Goal: Task Accomplishment & Management: Manage account settings

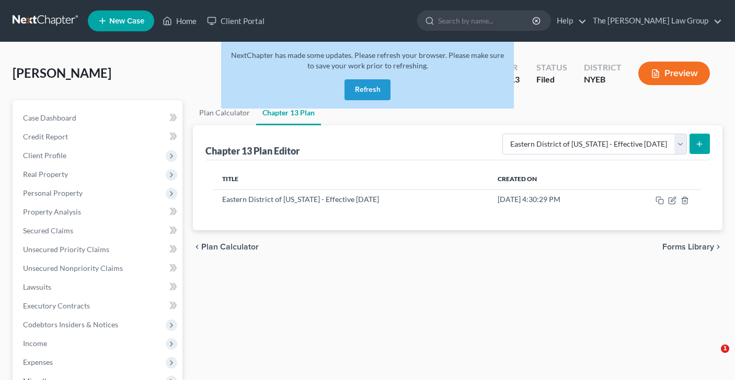
select select "1"
click at [186, 20] on link "Home" at bounding box center [179, 20] width 44 height 19
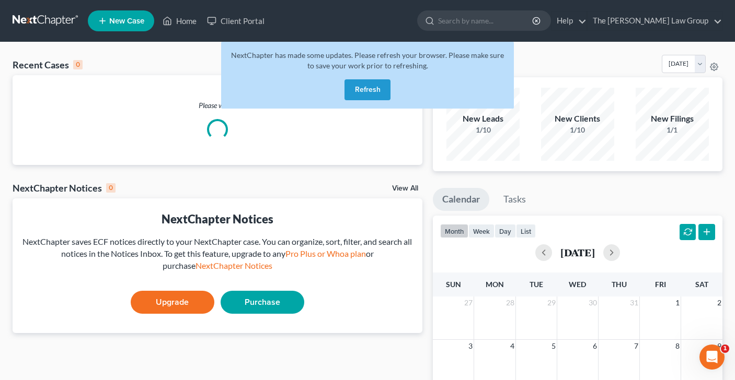
click at [370, 89] on button "Refresh" at bounding box center [367, 89] width 46 height 21
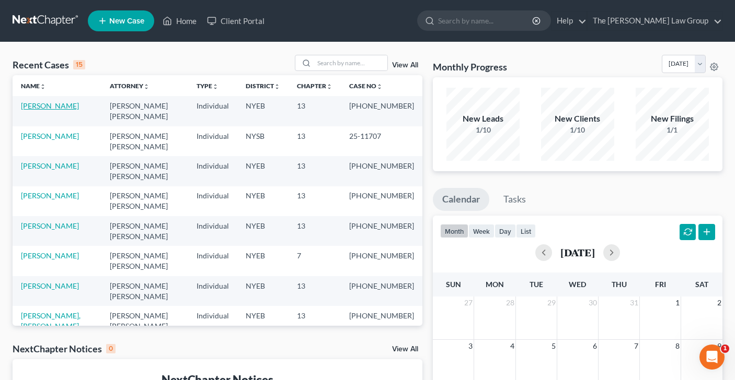
click at [76, 107] on link "[PERSON_NAME]" at bounding box center [50, 105] width 58 height 9
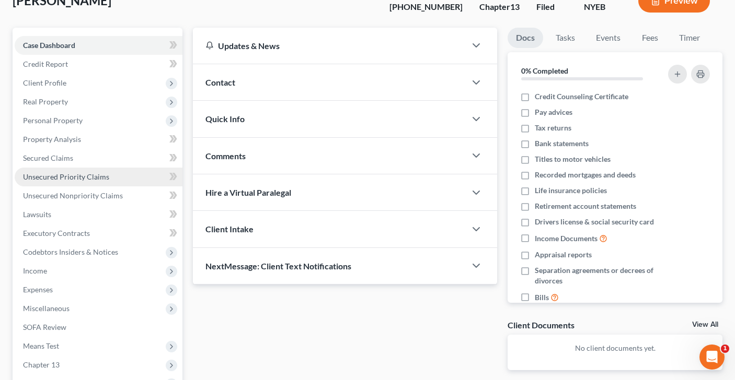
scroll to position [141, 0]
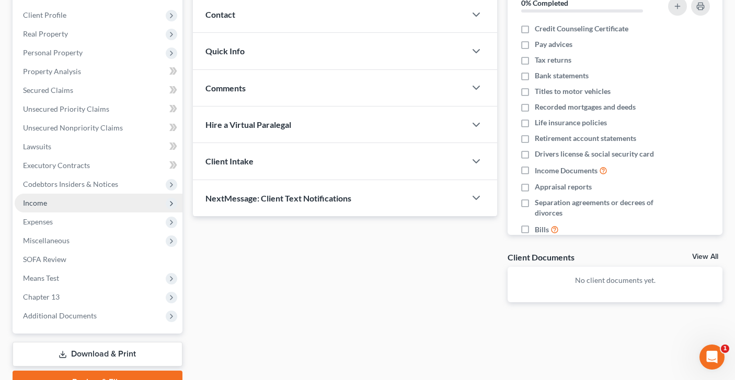
click at [48, 206] on span "Income" at bounding box center [99, 203] width 168 height 19
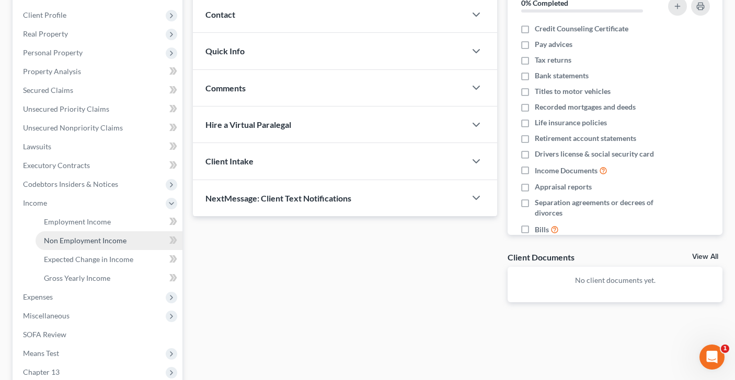
click at [59, 239] on span "Non Employment Income" at bounding box center [85, 240] width 83 height 9
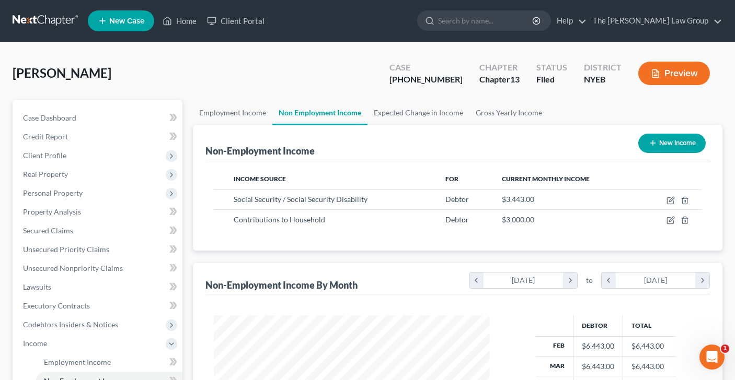
scroll to position [187, 297]
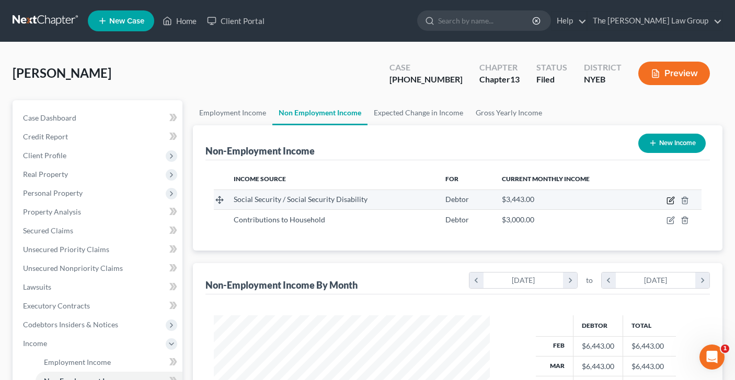
click at [672, 201] on icon "button" at bounding box center [671, 199] width 5 height 5
select select "4"
select select "0"
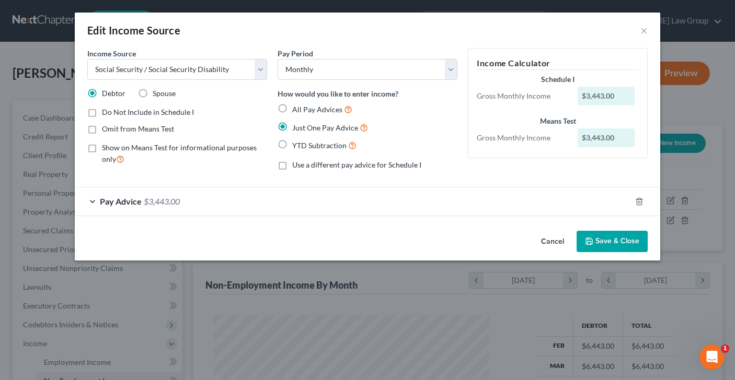
click at [86, 202] on div "Pay Advice $3,443.00" at bounding box center [353, 202] width 556 height 28
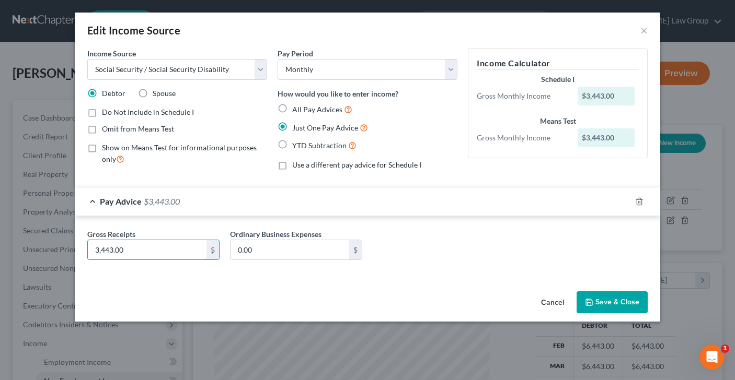
drag, startPoint x: 137, startPoint y: 252, endPoint x: -1, endPoint y: 248, distance: 138.0
click at [0, 248] on div "Edit Income Source × Income Source * Select Unemployment Disability (from emplo…" at bounding box center [367, 190] width 735 height 380
drag, startPoint x: 128, startPoint y: 254, endPoint x: 92, endPoint y: 252, distance: 35.6
click at [91, 252] on input "3,443.00" at bounding box center [147, 250] width 119 height 20
type input "3,701.40"
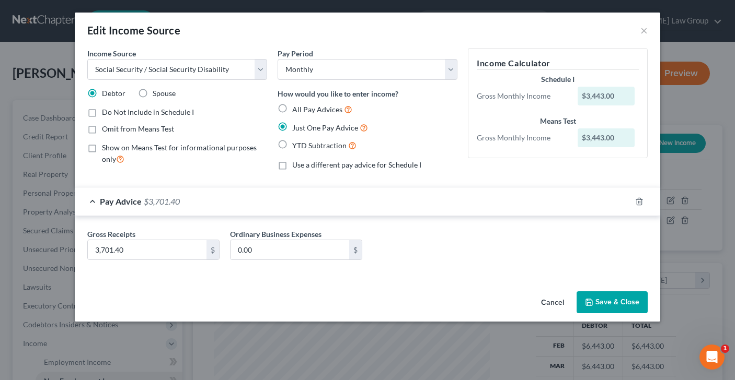
click at [620, 302] on button "Save & Close" at bounding box center [611, 303] width 71 height 22
